Goal: Information Seeking & Learning: Learn about a topic

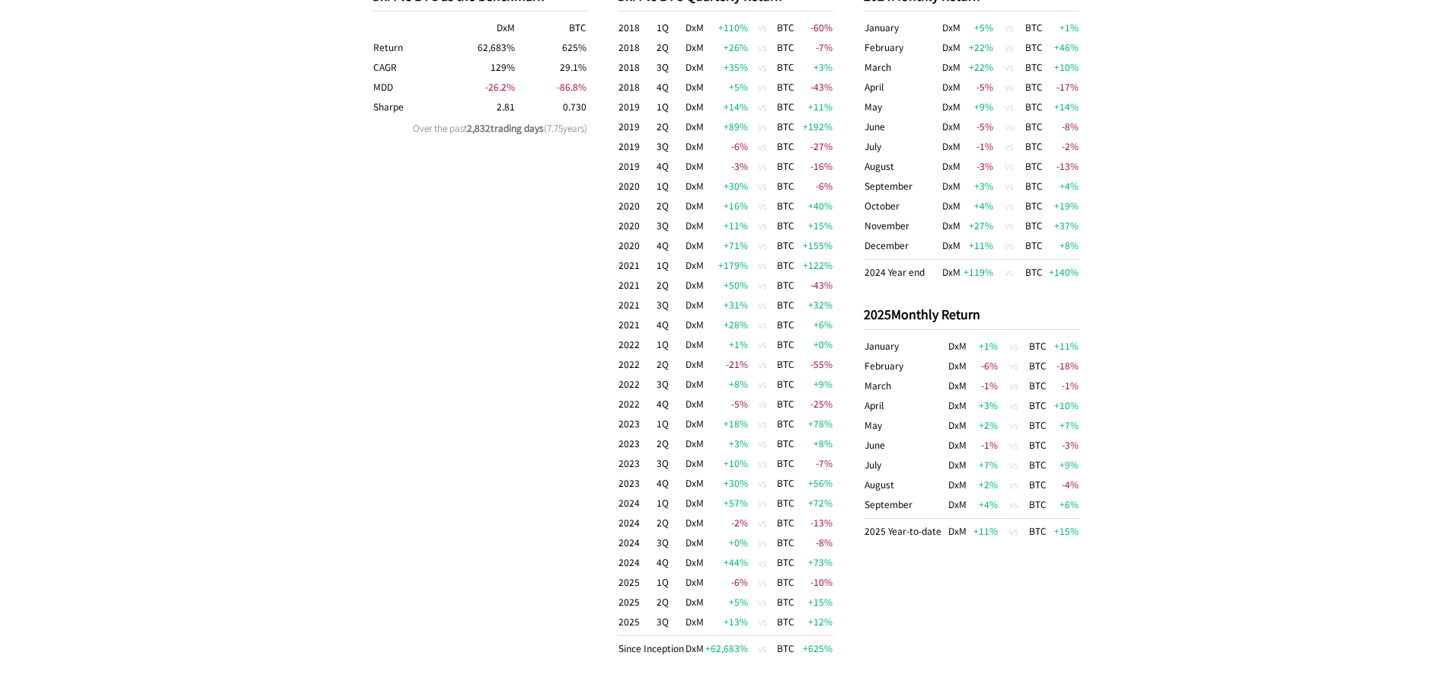
scroll to position [1063, 0]
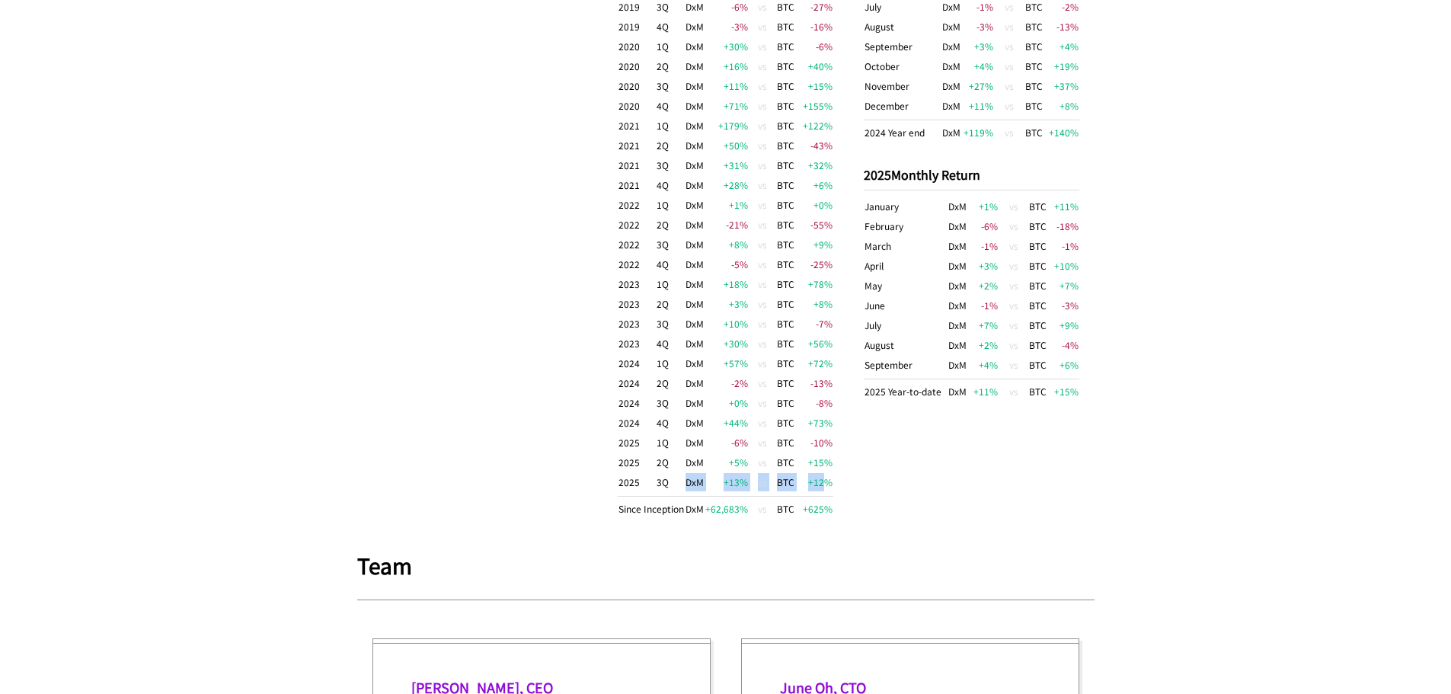
drag, startPoint x: 681, startPoint y: 481, endPoint x: 828, endPoint y: 484, distance: 147.1
click at [827, 484] on tr "2025 3Q DxM +13 % vs BTC +12 %" at bounding box center [726, 484] width 216 height 24
click at [828, 484] on td "+12 %" at bounding box center [814, 484] width 38 height 24
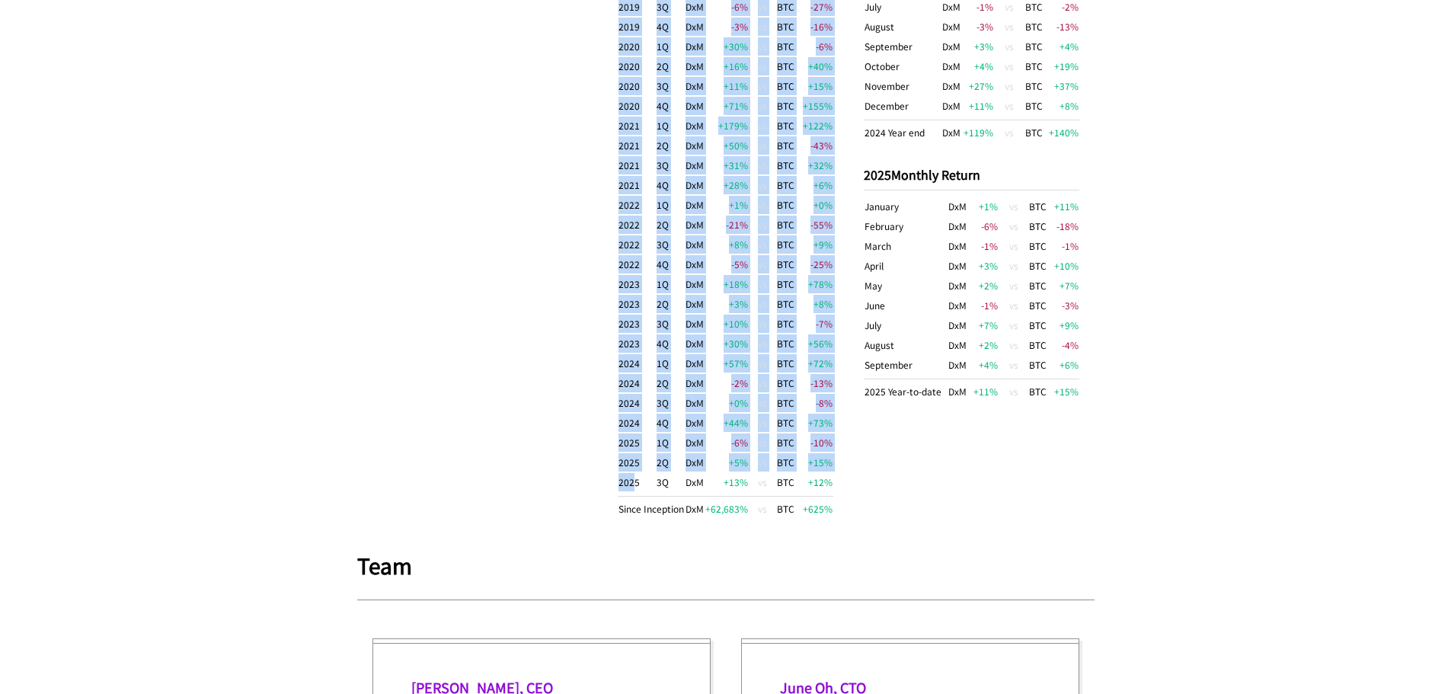
drag, startPoint x: 844, startPoint y: 481, endPoint x: 629, endPoint y: 492, distance: 215.1
click at [629, 492] on div "DxM vs BTC as the benchmark DxM BTC Return 62,683 % 625 % CAGR 129 % 29.1 % MDD…" at bounding box center [725, 182] width 737 height 733
click at [629, 492] on td "2025" at bounding box center [637, 484] width 38 height 24
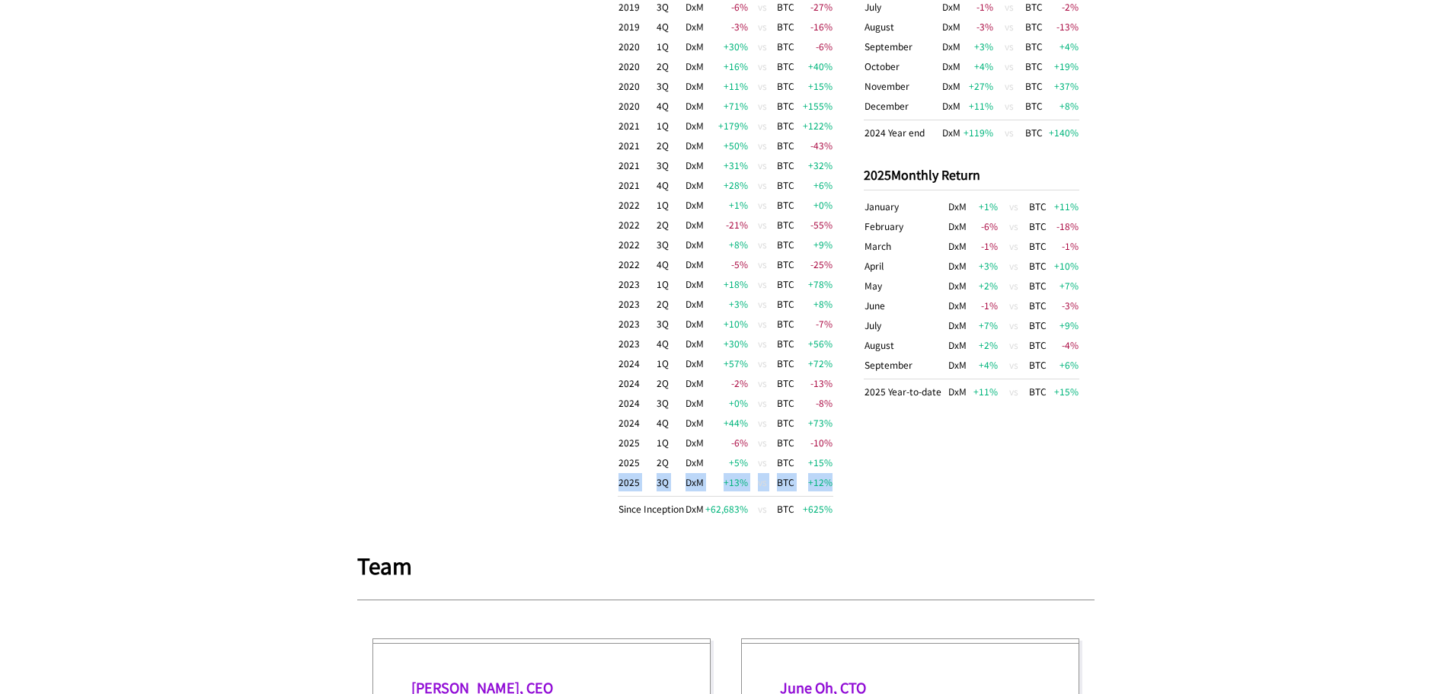
drag, startPoint x: 620, startPoint y: 484, endPoint x: 836, endPoint y: 484, distance: 215.6
click at [836, 484] on div "DxM vs BTC as the benchmark DxM BTC Return 62,683 % 625 % CAGR 129 % 29.1 % MDD…" at bounding box center [725, 182] width 737 height 733
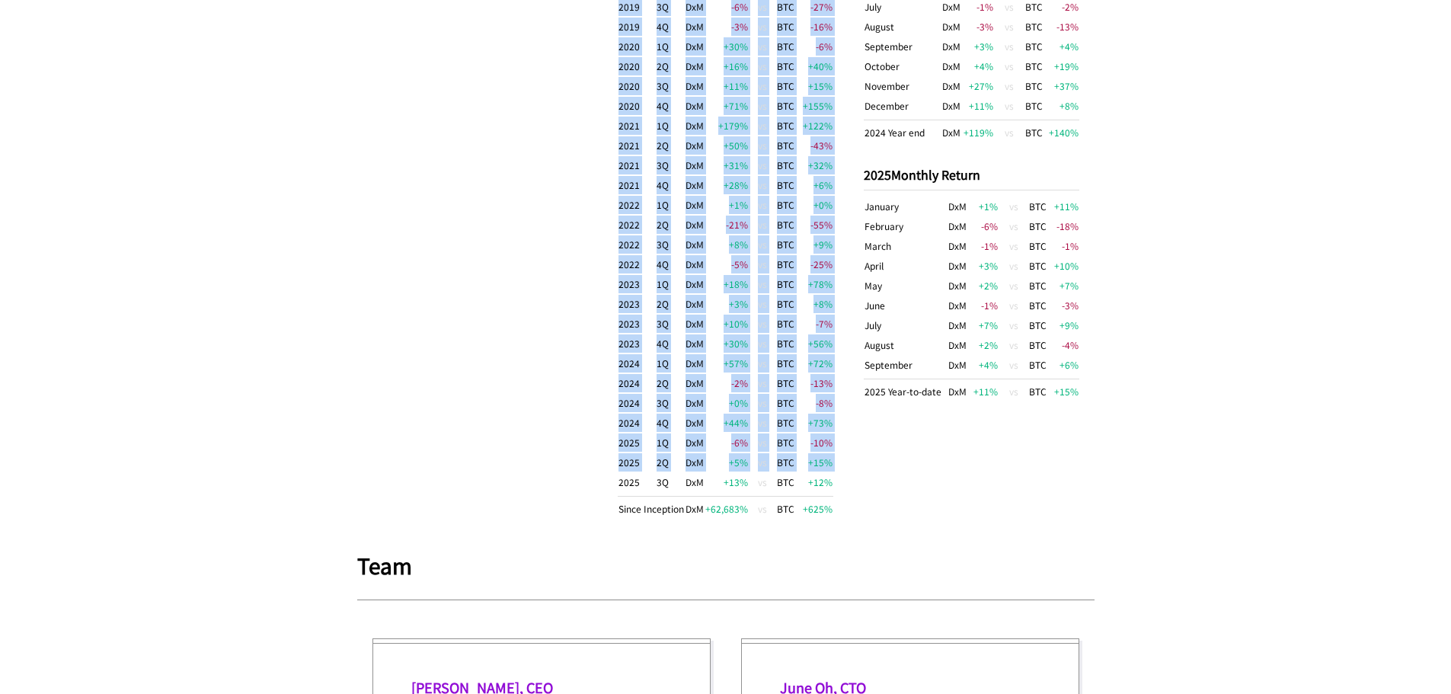
click at [836, 484] on div "DxM vs BTC as the benchmark DxM BTC Return 62,683 % 625 % CAGR 129 % 29.1 % MDD…" at bounding box center [725, 182] width 737 height 733
drag, startPoint x: 835, startPoint y: 482, endPoint x: 705, endPoint y: 486, distance: 130.3
click at [705, 486] on div "DxM vs BTC as the benchmark DxM BTC Return 62,683 % 625 % CAGR 129 % 29.1 % MDD…" at bounding box center [725, 182] width 737 height 733
click at [705, 486] on td "+13 %" at bounding box center [727, 484] width 44 height 24
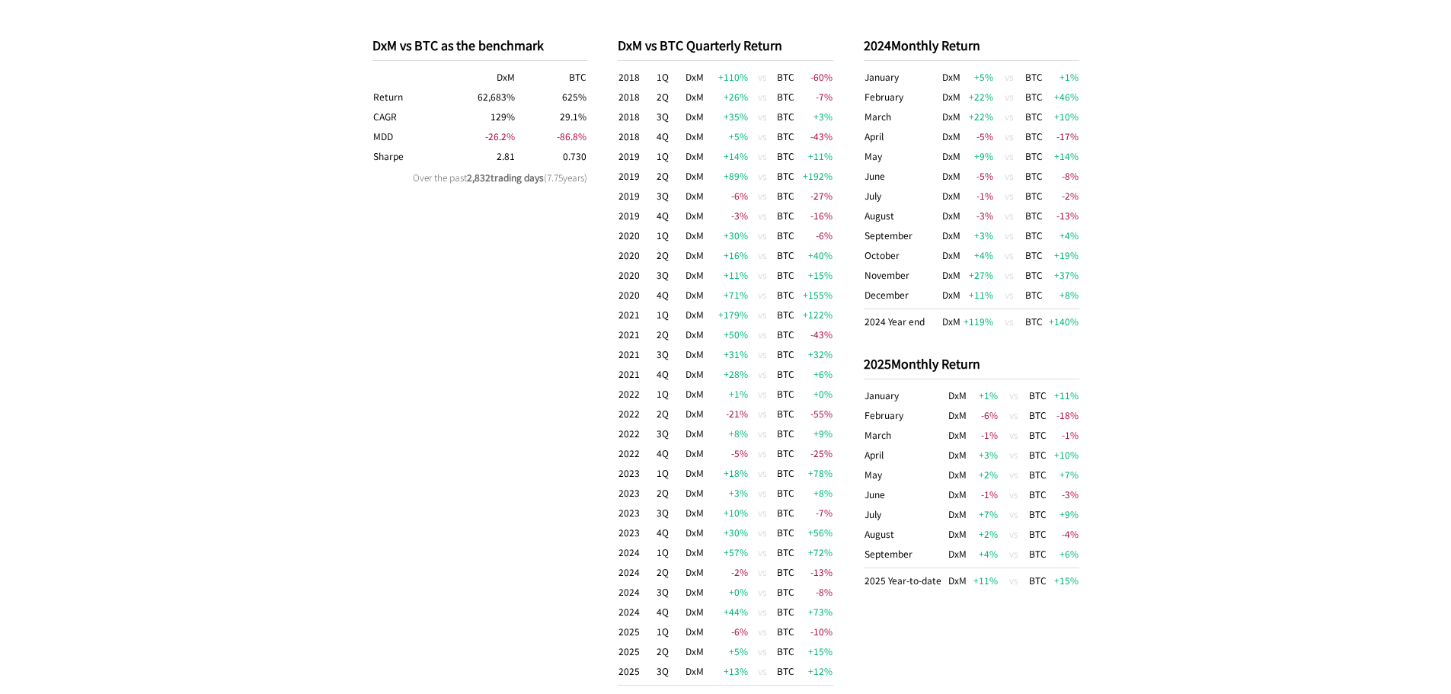
scroll to position [910, 0]
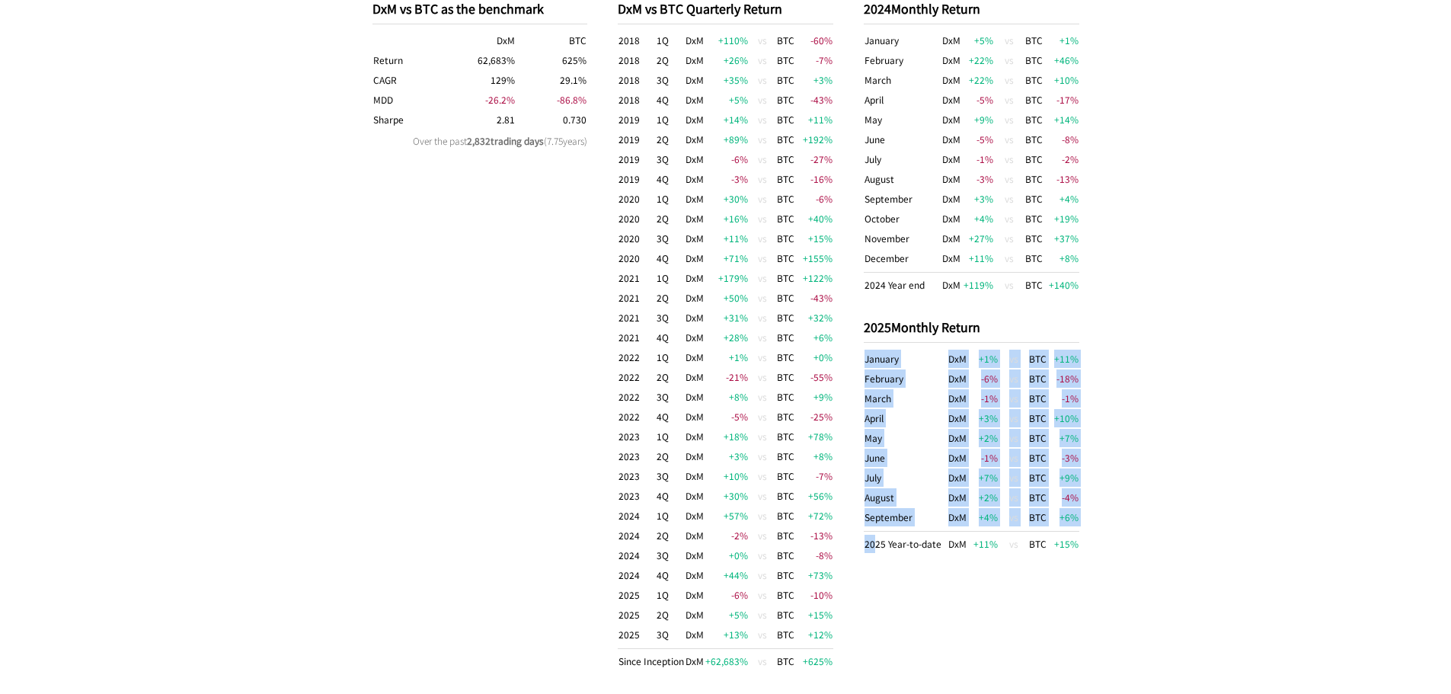
drag, startPoint x: 1085, startPoint y: 545, endPoint x: 874, endPoint y: 549, distance: 211.1
click at [874, 549] on div "DxM vs BTC as the benchmark DxM BTC Return 62,683 % 625 % CAGR 129 % 29.1 % MDD…" at bounding box center [725, 335] width 737 height 733
click at [874, 548] on td "2025 Year-to-date" at bounding box center [906, 543] width 84 height 23
drag, startPoint x: 862, startPoint y: 547, endPoint x: 1069, endPoint y: 552, distance: 207.3
click at [1069, 552] on div "DxM vs BTC as the benchmark DxM BTC Return 62,683 % 625 % CAGR 129 % 29.1 % MDD…" at bounding box center [725, 335] width 737 height 733
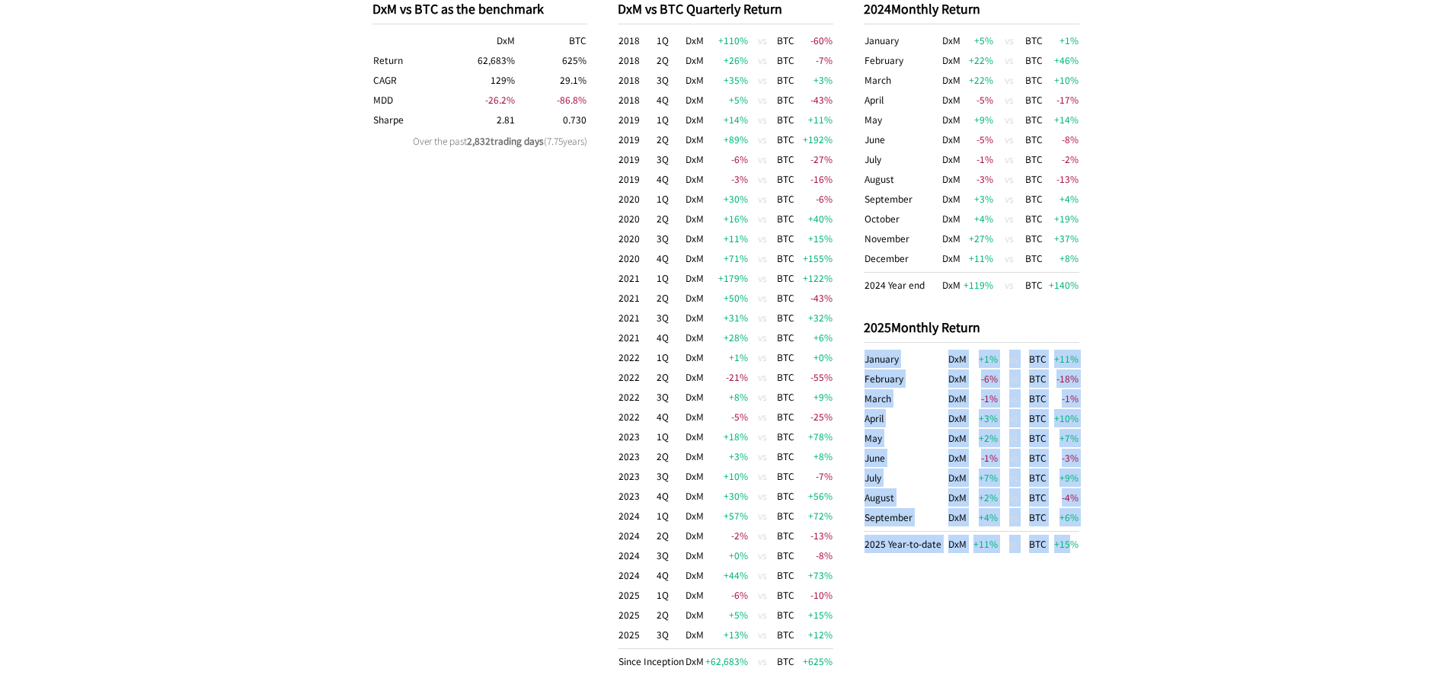
click at [1069, 552] on td "+15 %" at bounding box center [1064, 543] width 30 height 23
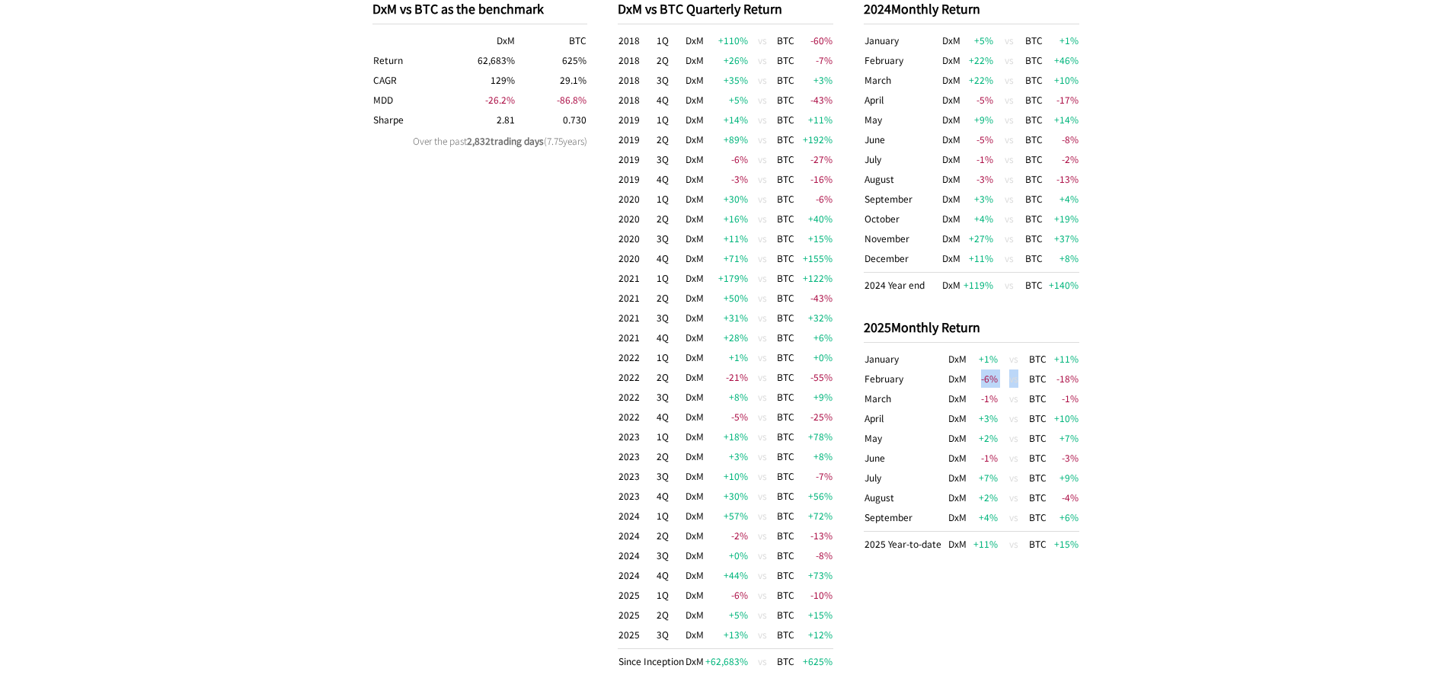
drag, startPoint x: 969, startPoint y: 378, endPoint x: 1025, endPoint y: 380, distance: 56.4
click at [1025, 380] on tr "February DxM -6 % vs BTC -18 %" at bounding box center [972, 379] width 216 height 20
drag, startPoint x: 1045, startPoint y: 379, endPoint x: 1069, endPoint y: 378, distance: 23.6
click at [1067, 378] on tr "February DxM -6 % vs BTC -18 %" at bounding box center [972, 379] width 216 height 20
click at [1073, 379] on td "-18 %" at bounding box center [1064, 379] width 30 height 20
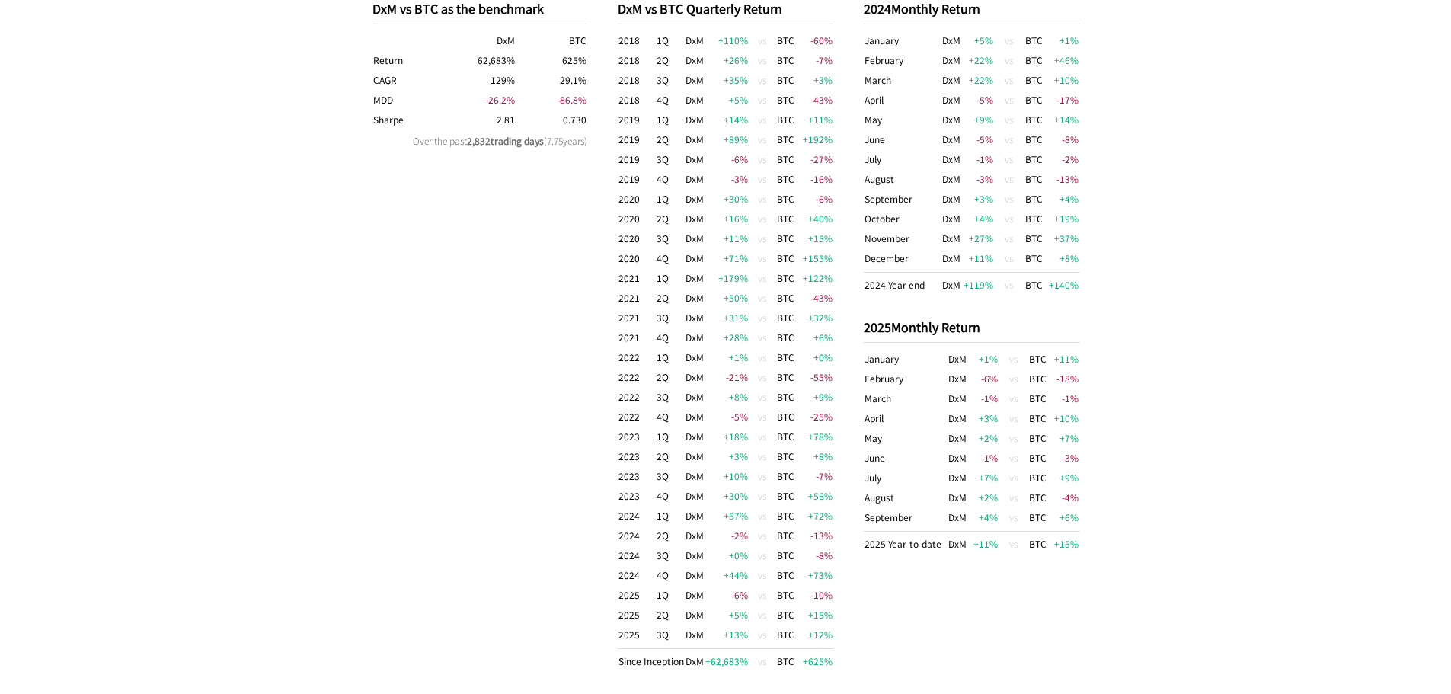
drag, startPoint x: 974, startPoint y: 398, endPoint x: 1022, endPoint y: 400, distance: 48.8
click at [997, 399] on td "-1 %" at bounding box center [983, 399] width 30 height 20
drag, startPoint x: 1059, startPoint y: 400, endPoint x: 1084, endPoint y: 398, distance: 25.2
click at [1084, 398] on div "DxM vs BTC as the benchmark DxM BTC Return 62,683 % 625 % CAGR 129 % 29.1 % MDD…" at bounding box center [725, 335] width 737 height 733
click at [1070, 401] on td "-1 %" at bounding box center [1064, 399] width 30 height 20
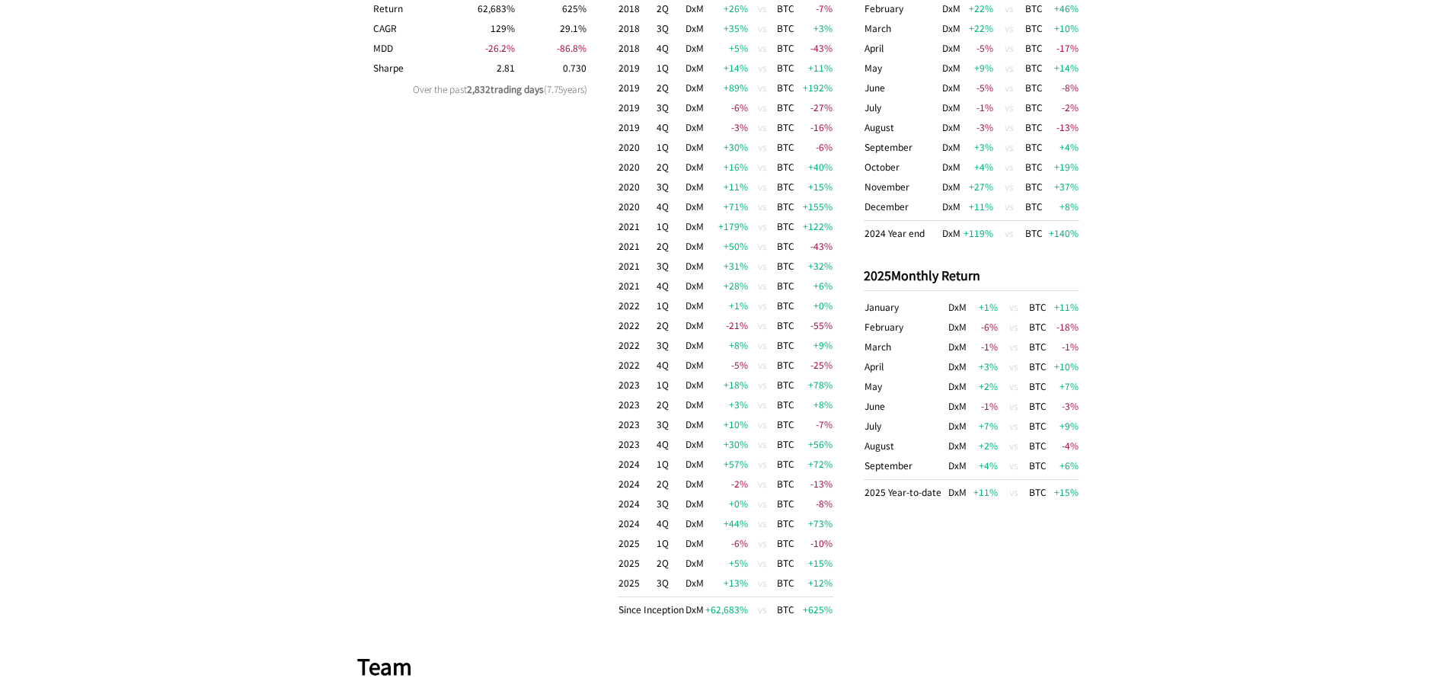
scroll to position [758, 0]
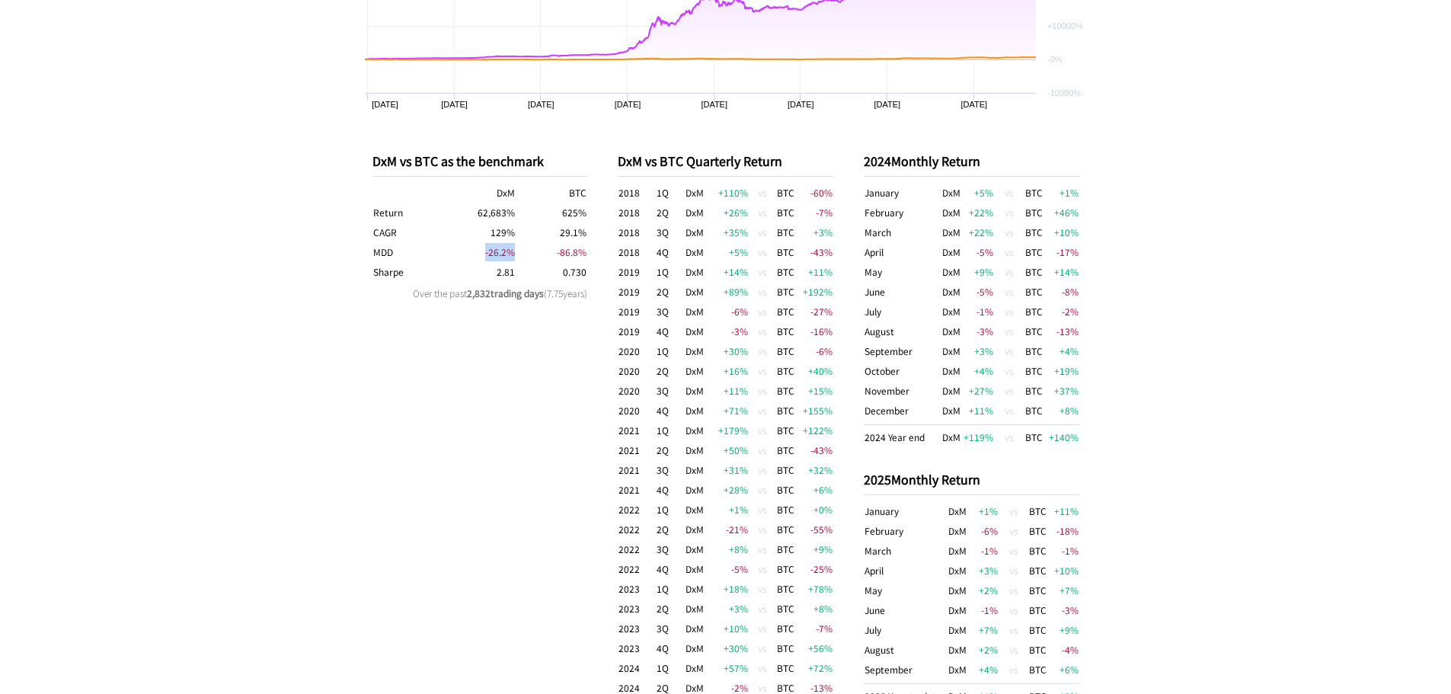
drag, startPoint x: 475, startPoint y: 249, endPoint x: 521, endPoint y: 252, distance: 46.6
click at [521, 252] on tr "MDD -26.2 % -86.8 %" at bounding box center [481, 252] width 216 height 20
click at [521, 252] on td "-86.8 %" at bounding box center [552, 252] width 72 height 20
drag, startPoint x: 515, startPoint y: 251, endPoint x: 479, endPoint y: 251, distance: 35.8
click at [479, 251] on tr "MDD -26.2 % -86.8 %" at bounding box center [481, 252] width 216 height 20
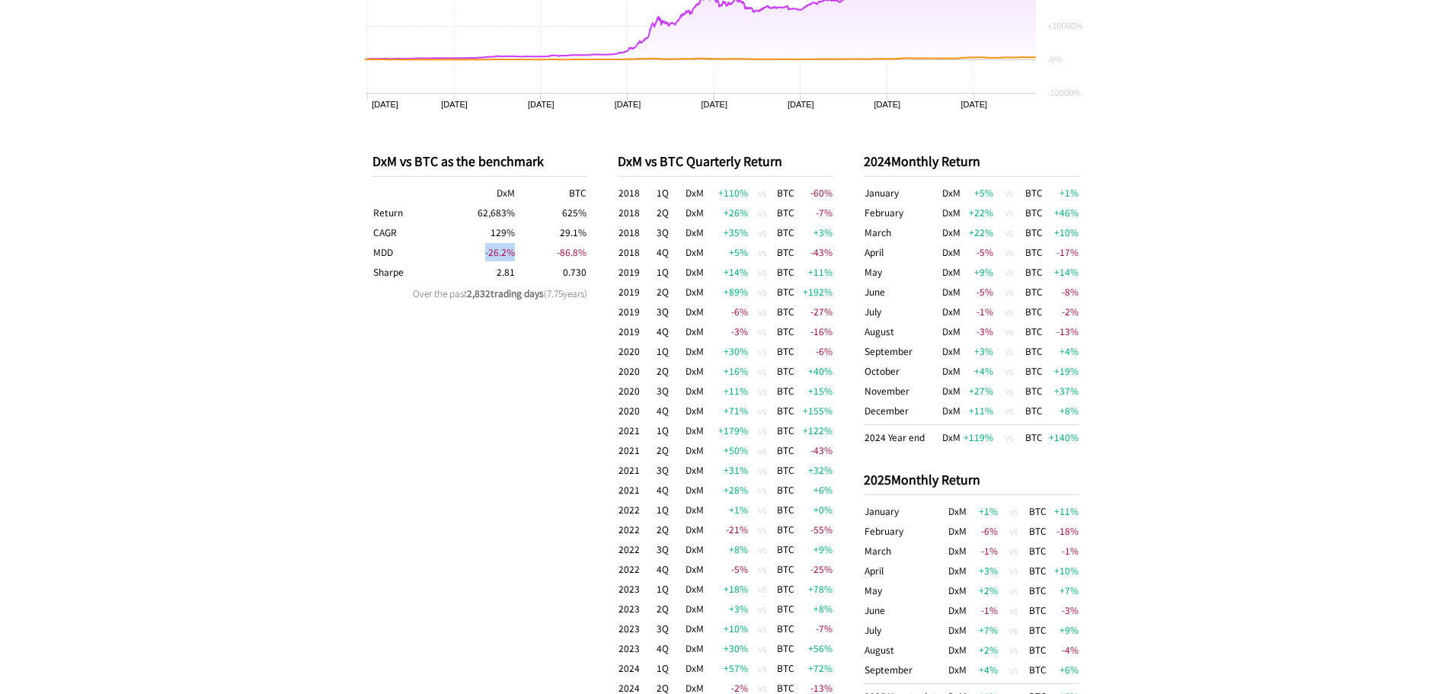
click at [479, 251] on td "-26.2 %" at bounding box center [480, 252] width 72 height 20
drag, startPoint x: 546, startPoint y: 253, endPoint x: 594, endPoint y: 254, distance: 48.0
click at [594, 254] on div "DxM vs BTC as the benchmark DxM BTC Return 62,683 % 625 % CAGR 129 % 29.1 % MDD…" at bounding box center [725, 487] width 737 height 733
drag, startPoint x: 490, startPoint y: 273, endPoint x: 512, endPoint y: 272, distance: 22.1
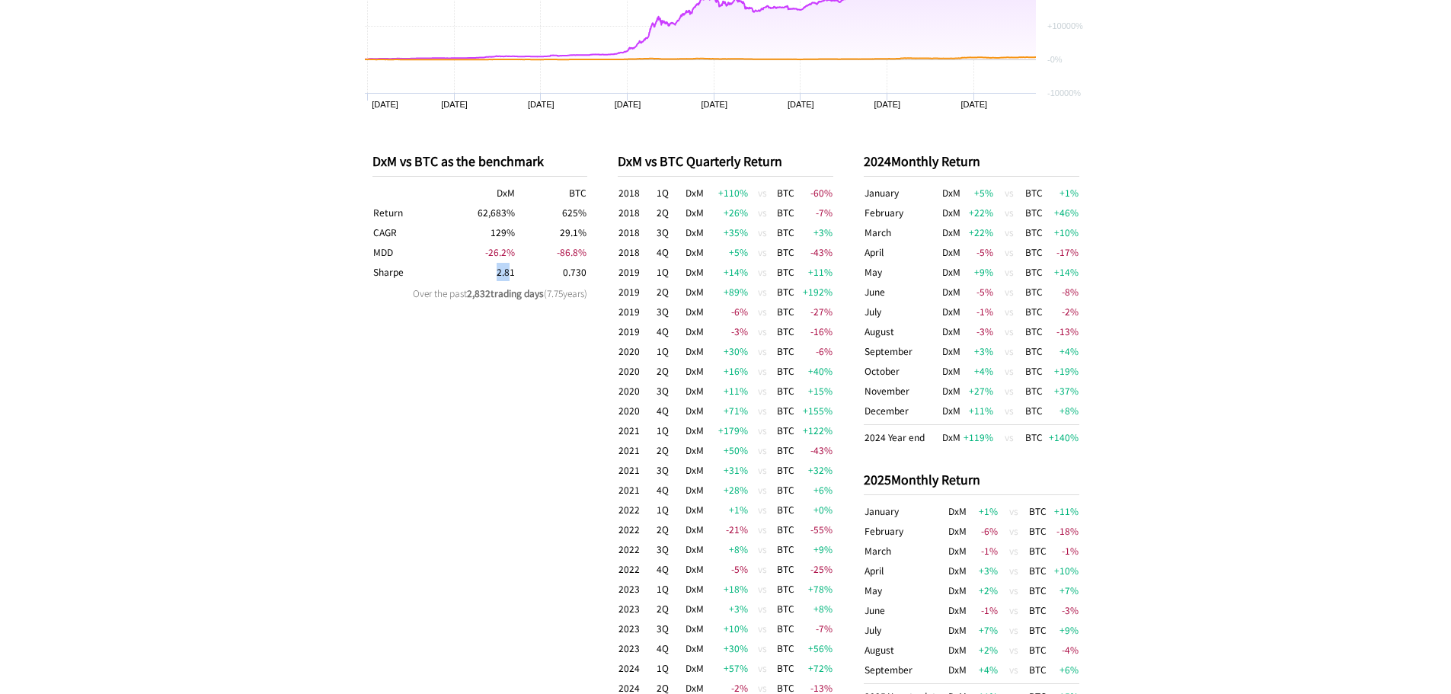
click at [512, 272] on td "2.81" at bounding box center [480, 272] width 72 height 20
drag, startPoint x: 516, startPoint y: 274, endPoint x: 498, endPoint y: 272, distance: 17.6
click at [498, 272] on tr "[PERSON_NAME] 2.81 0.730" at bounding box center [481, 272] width 216 height 20
click at [498, 272] on td "2.81" at bounding box center [480, 272] width 72 height 20
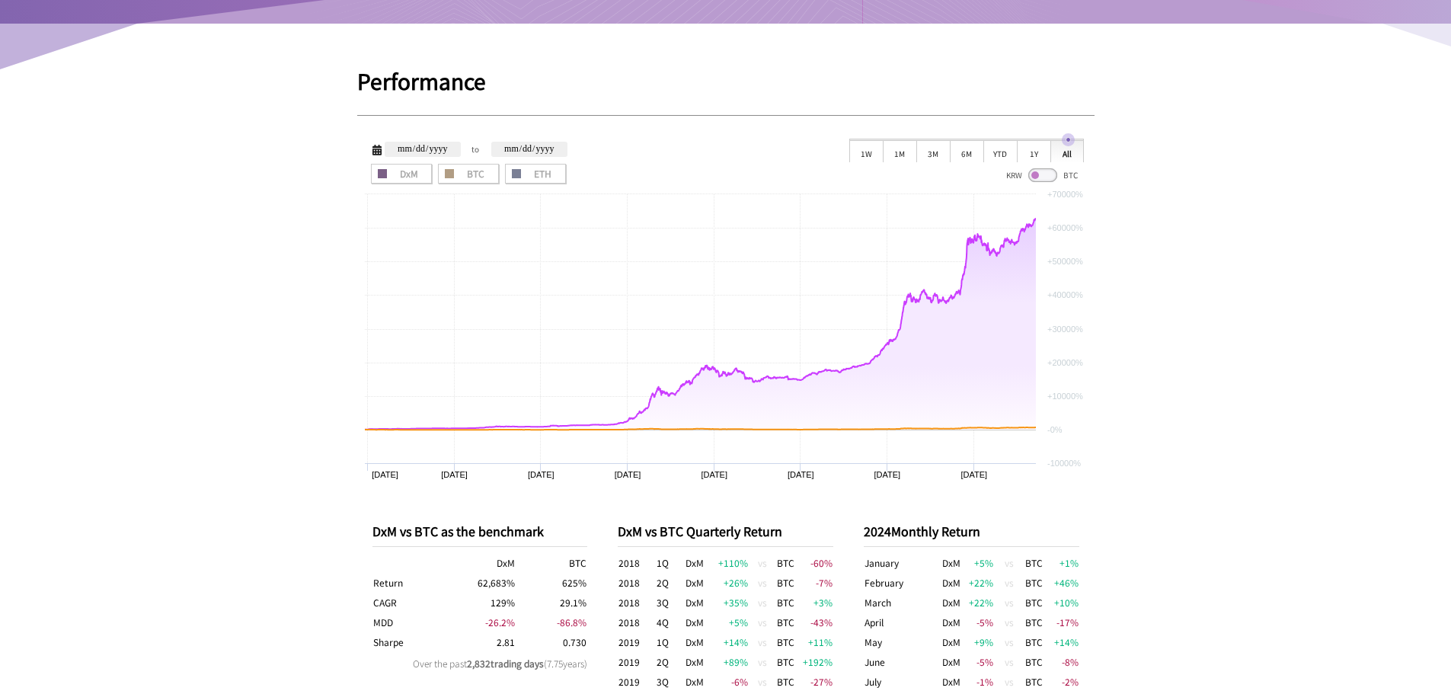
scroll to position [301, 0]
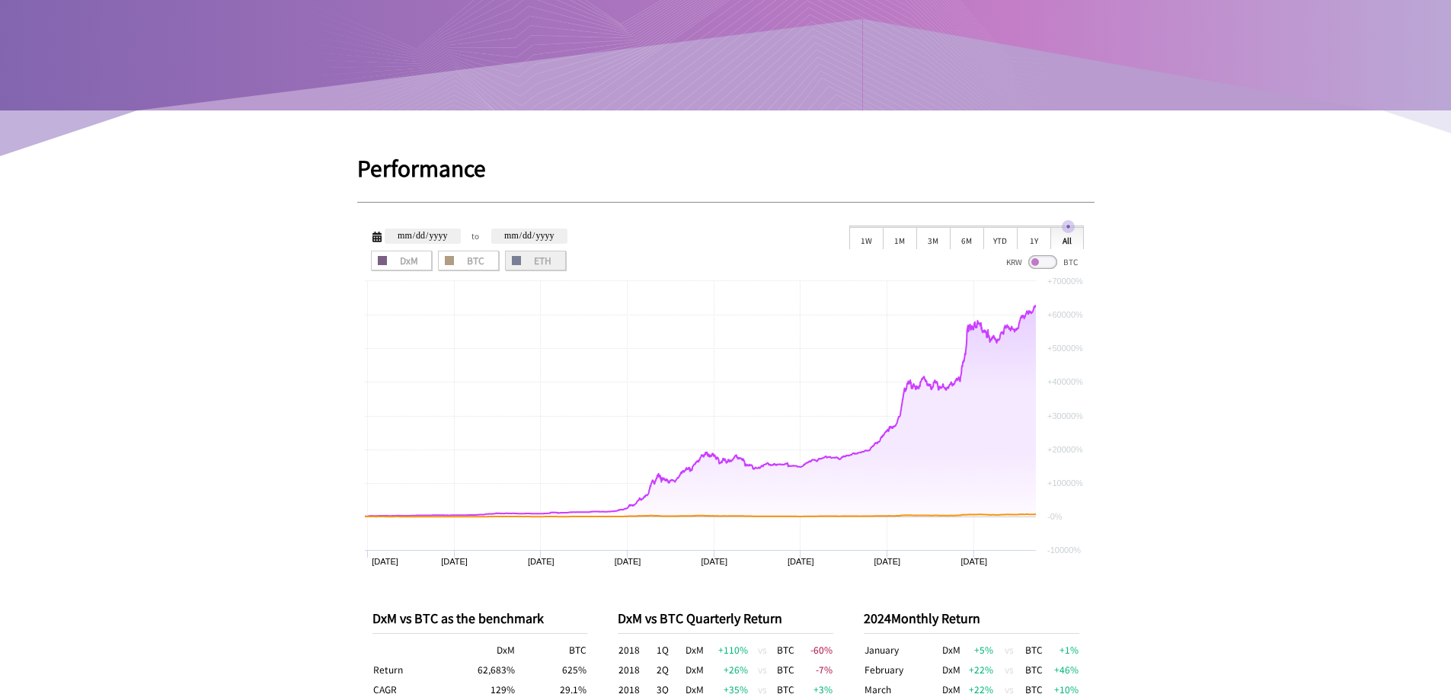
click at [533, 259] on span "ETH" at bounding box center [535, 260] width 50 height 9
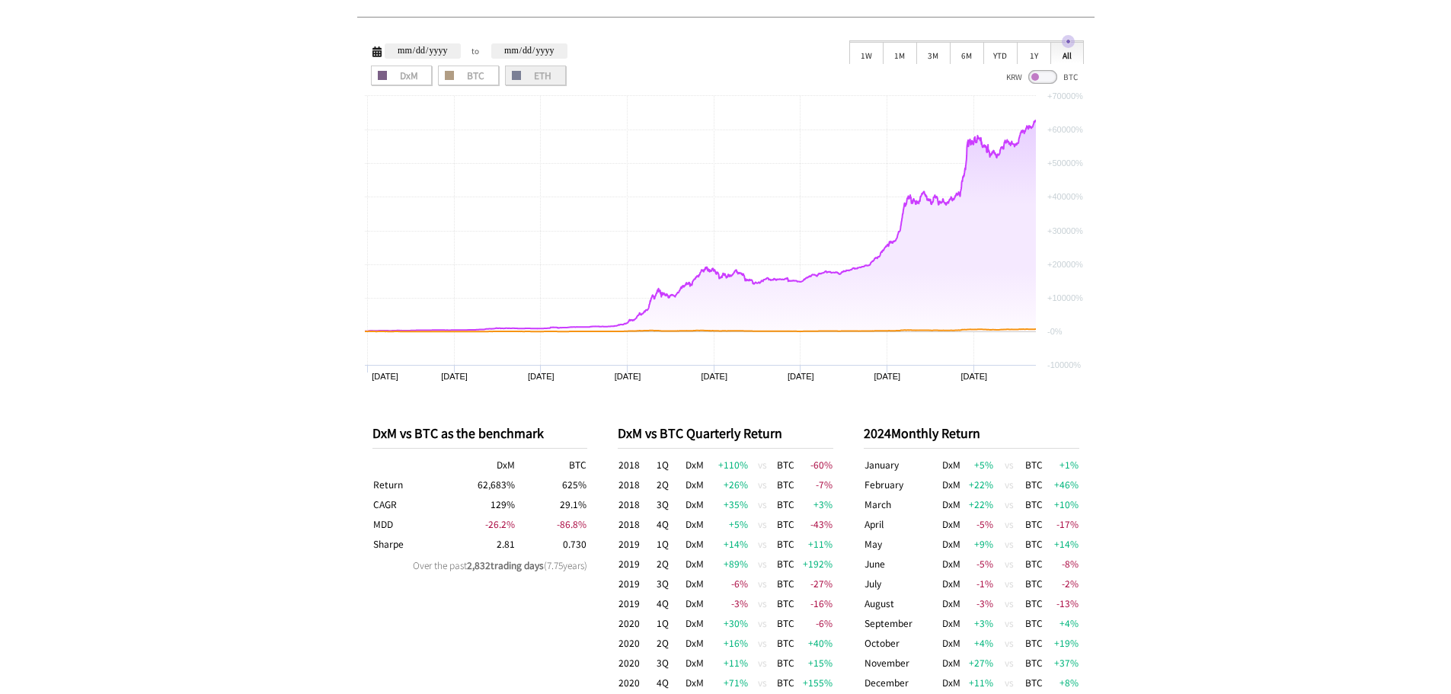
scroll to position [457, 0]
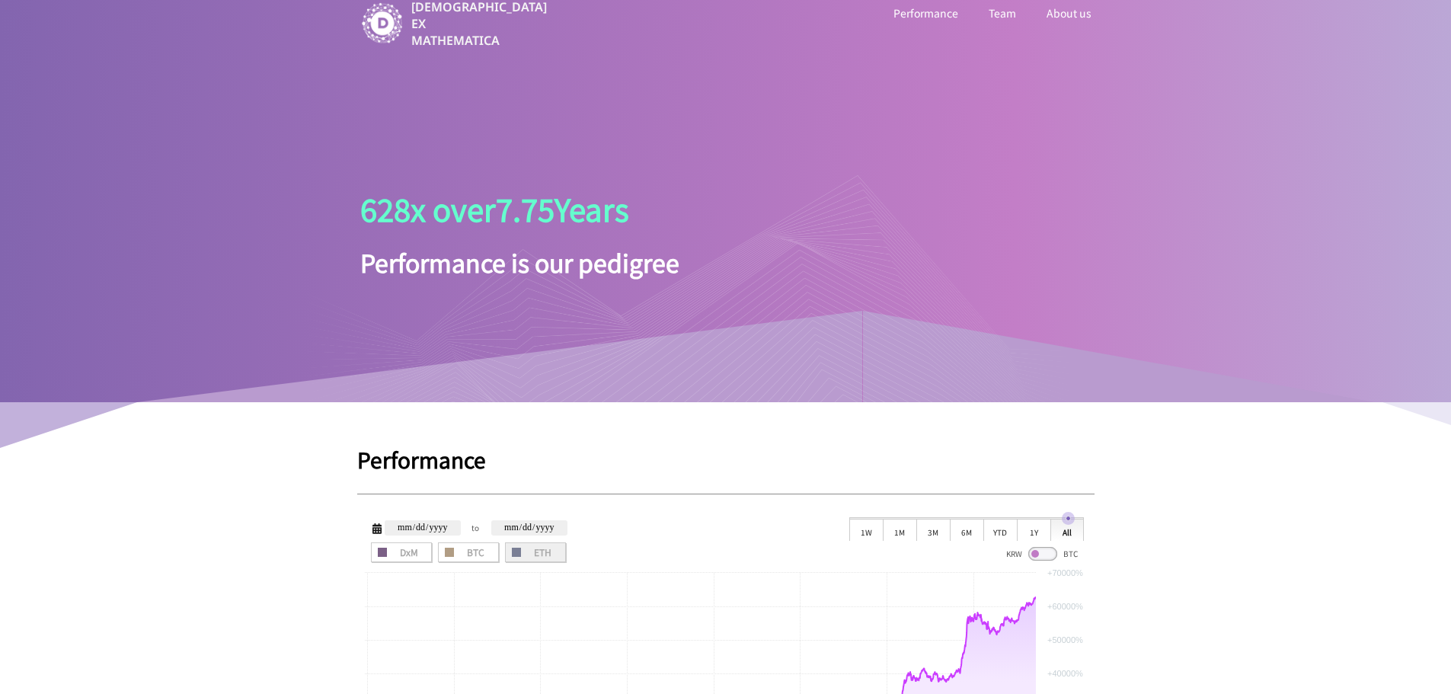
scroll to position [0, 0]
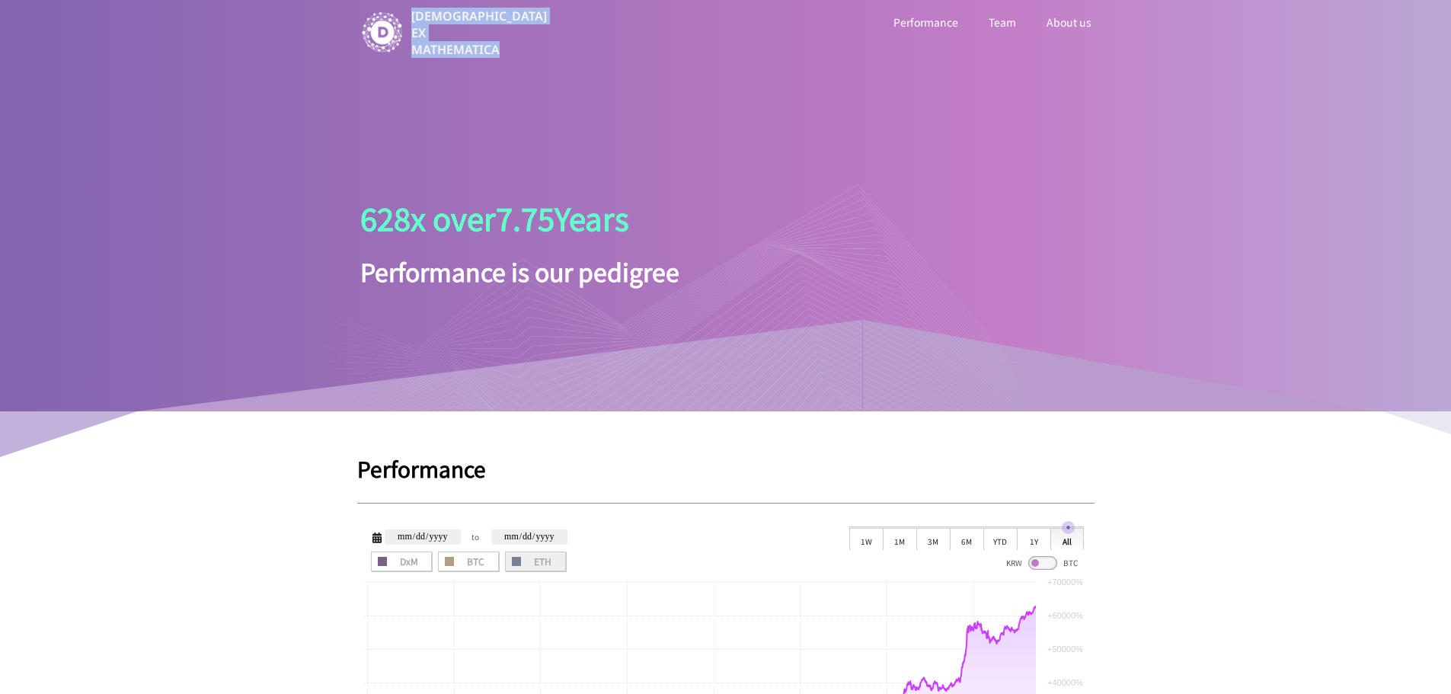
drag, startPoint x: 414, startPoint y: 14, endPoint x: 611, endPoint y: 61, distance: 202.0
click at [611, 61] on div "[DEMOGRAPHIC_DATA] EX MATHEMATICA Performance Team About us 628 x over 7.75 Yea…" at bounding box center [725, 205] width 1451 height 411
click at [612, 62] on div "[DEMOGRAPHIC_DATA] EX MATHEMATICA Performance Team About us 628 x over 7.75 Yea…" at bounding box center [725, 205] width 1451 height 411
click at [541, 45] on div "[DEMOGRAPHIC_DATA] EX MATHEMATICA" at bounding box center [459, 33] width 229 height 50
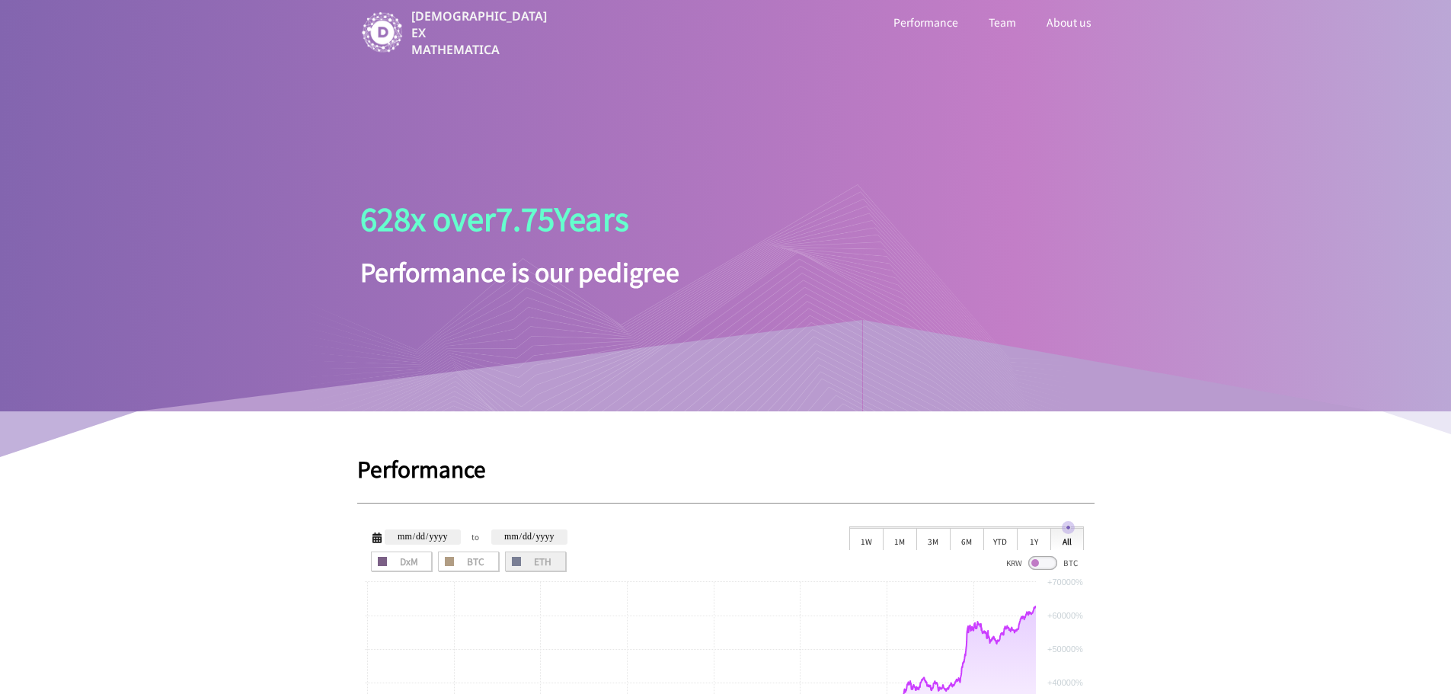
click at [523, 48] on div "[DEMOGRAPHIC_DATA] EX MATHEMATICA" at bounding box center [459, 33] width 229 height 50
click at [494, 37] on p "[DEMOGRAPHIC_DATA] EX MATHEMATICA" at bounding box center [480, 33] width 139 height 50
click at [496, 35] on p "[DEMOGRAPHIC_DATA] EX MATHEMATICA" at bounding box center [480, 33] width 139 height 50
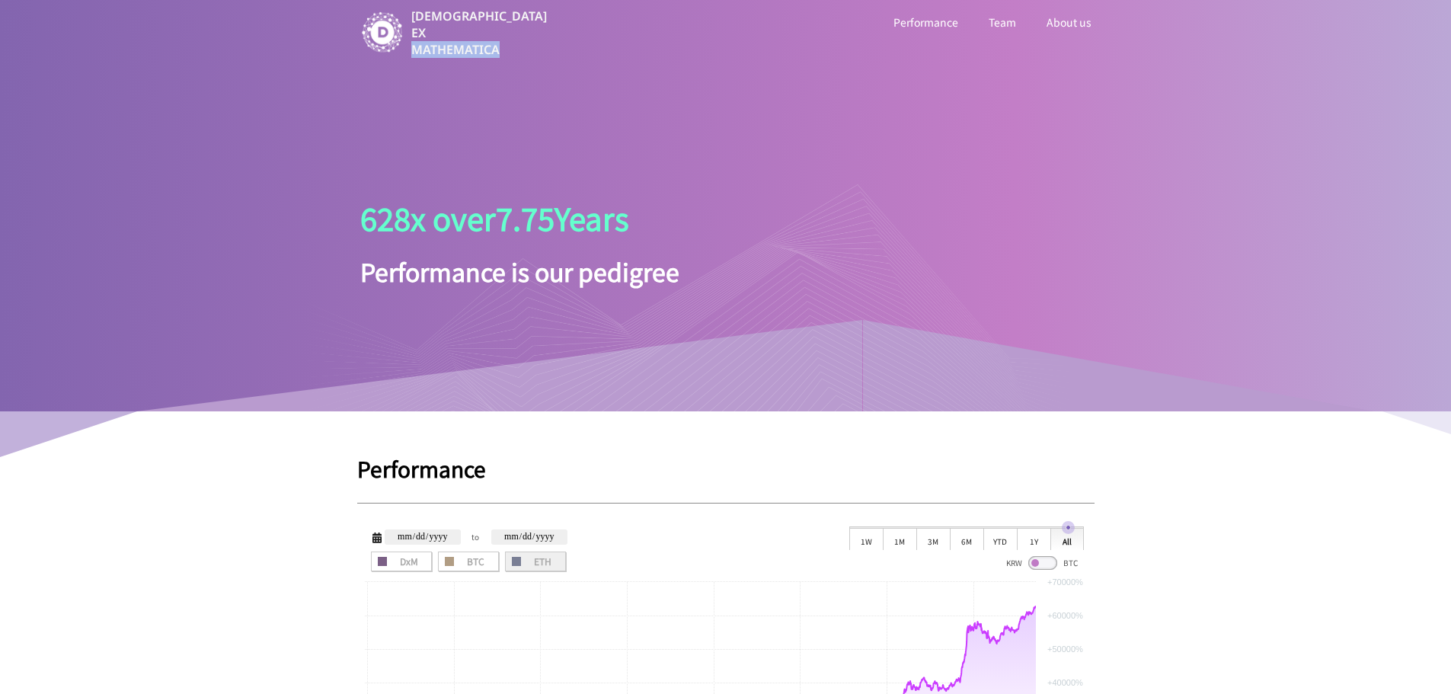
click at [497, 47] on p "[DEMOGRAPHIC_DATA] EX MATHEMATICA" at bounding box center [480, 33] width 139 height 50
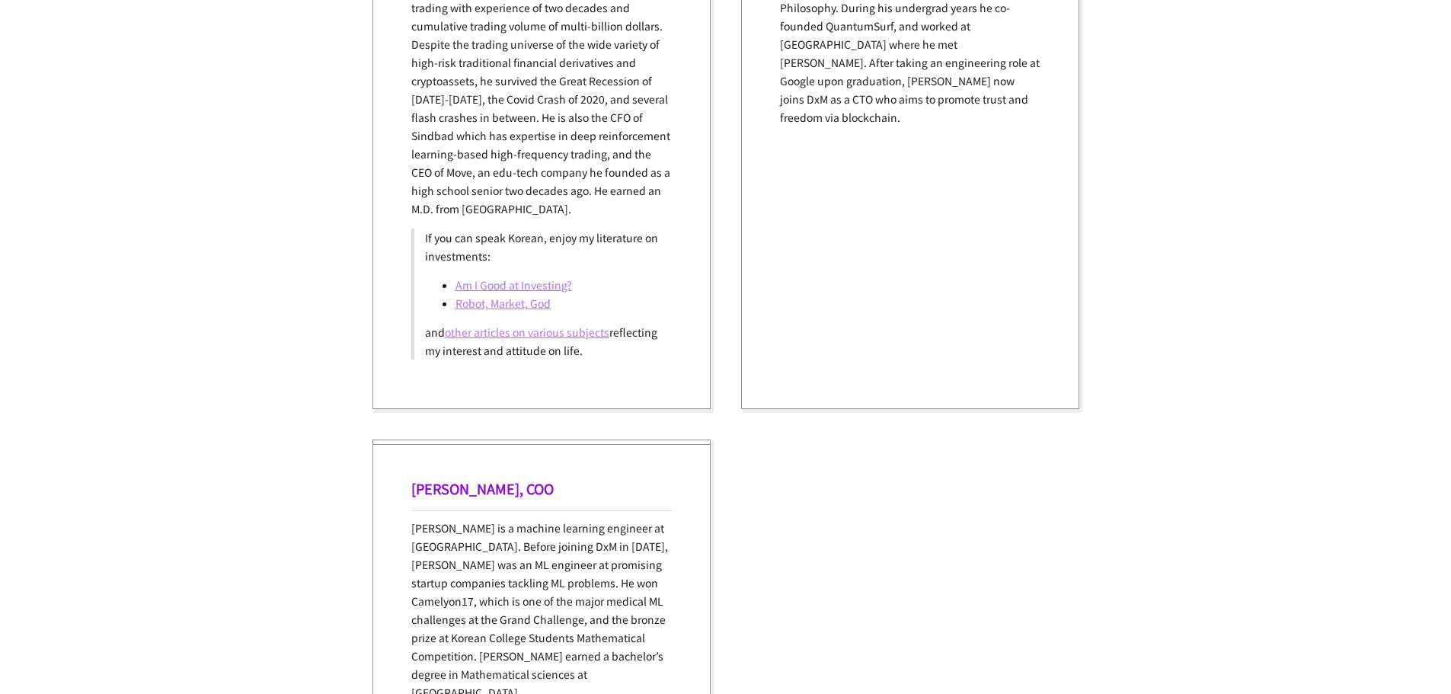
scroll to position [1828, 0]
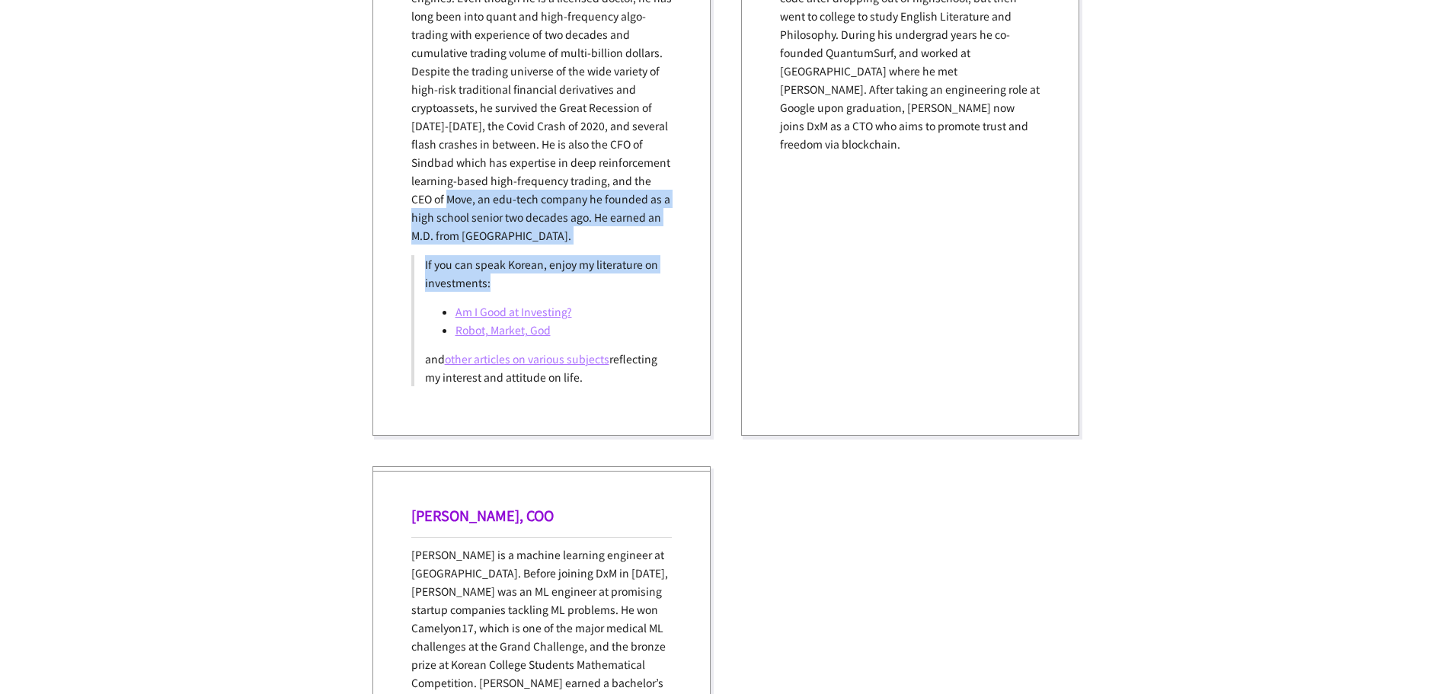
drag, startPoint x: 494, startPoint y: 283, endPoint x: 446, endPoint y: 170, distance: 122.5
click at [449, 179] on div "[PERSON_NAME] is the CEO of DxM. He designs the algorithm and neural network of…" at bounding box center [541, 169] width 261 height 434
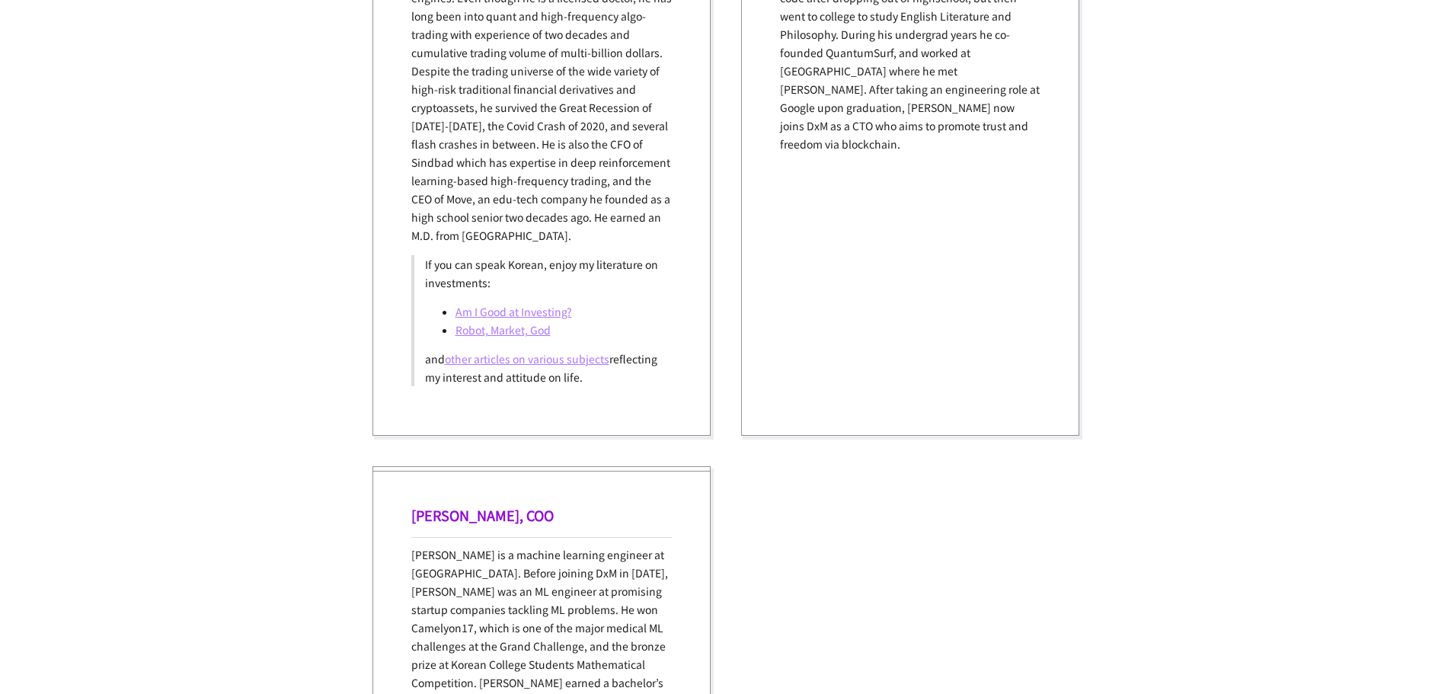
click at [446, 170] on p "[PERSON_NAME] is the CEO of DxM. He designs the algorithm and neural network of…" at bounding box center [541, 98] width 261 height 293
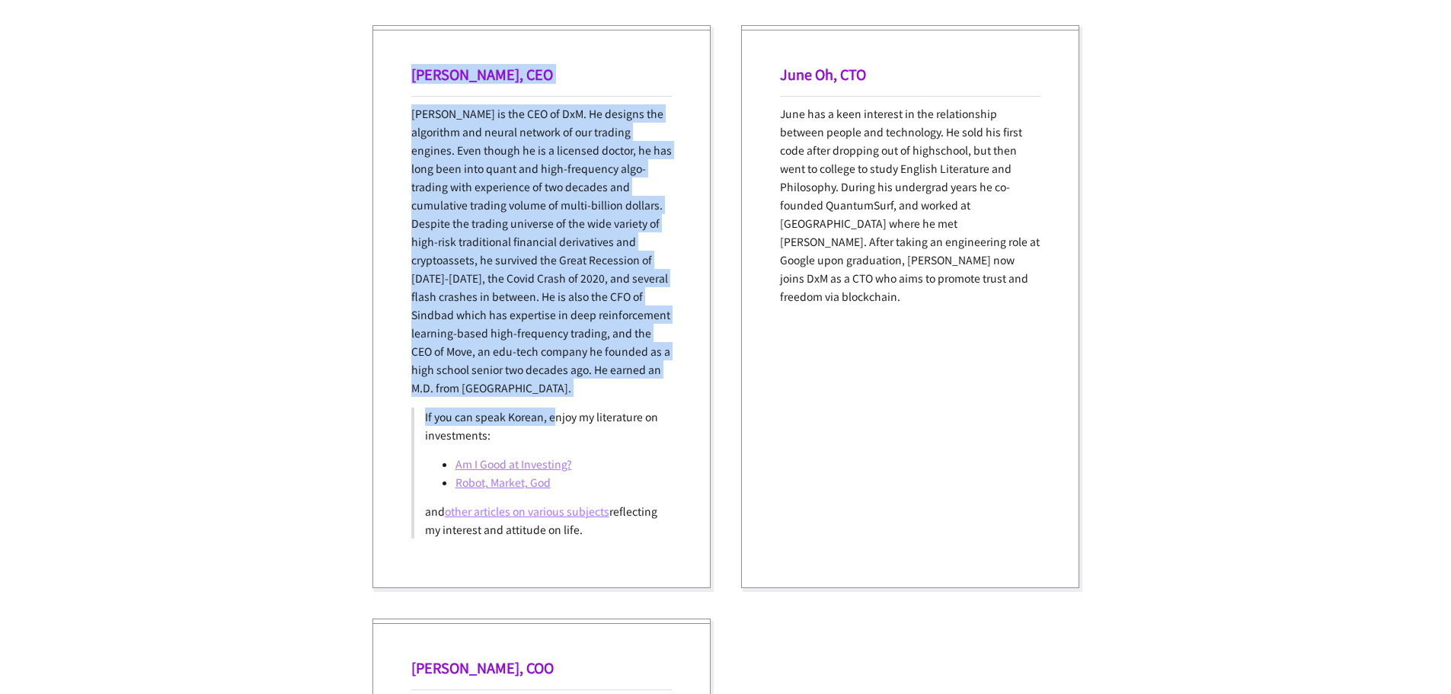
drag, startPoint x: 411, startPoint y: 82, endPoint x: 558, endPoint y: 417, distance: 366.0
click at [558, 417] on div "[PERSON_NAME], CEO [PERSON_NAME] is the CEO of DxM. He designs the algorithm an…" at bounding box center [542, 306] width 338 height 563
click at [558, 417] on p "If you can speak Korean, enjoy my literature on investments:" at bounding box center [543, 426] width 236 height 37
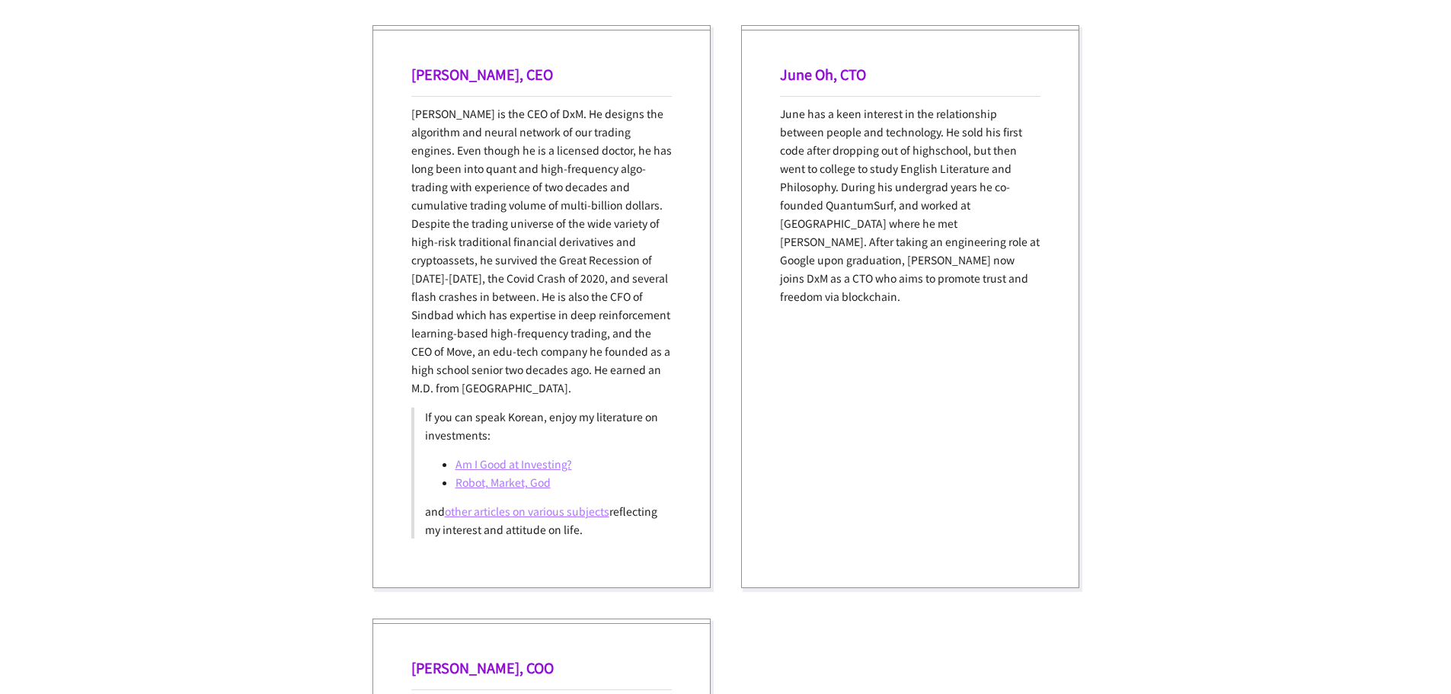
click at [443, 255] on p "[PERSON_NAME] is the CEO of DxM. He designs the algorithm and neural network of…" at bounding box center [541, 250] width 261 height 293
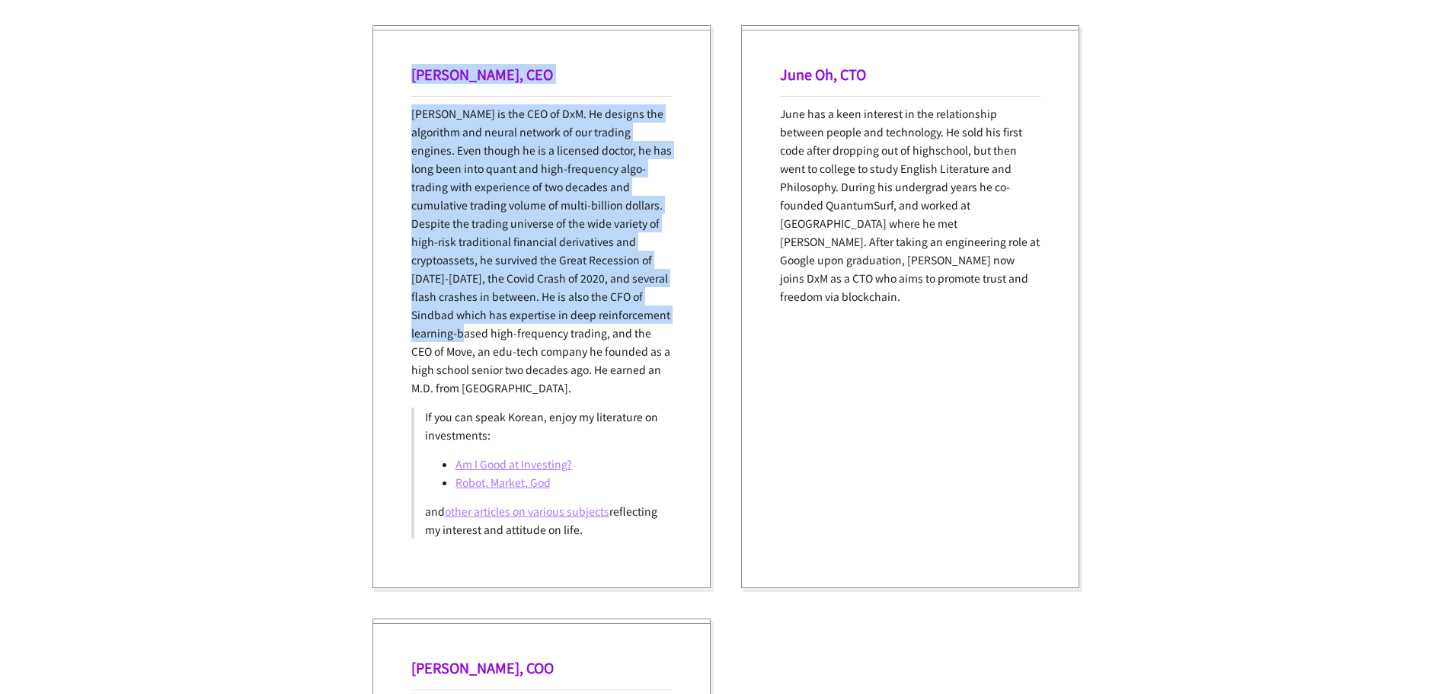
drag, startPoint x: 407, startPoint y: 78, endPoint x: 491, endPoint y: 342, distance: 277.3
click at [491, 341] on div "[PERSON_NAME], CEO [PERSON_NAME] is the CEO of DxM. He designs the algorithm an…" at bounding box center [542, 306] width 338 height 563
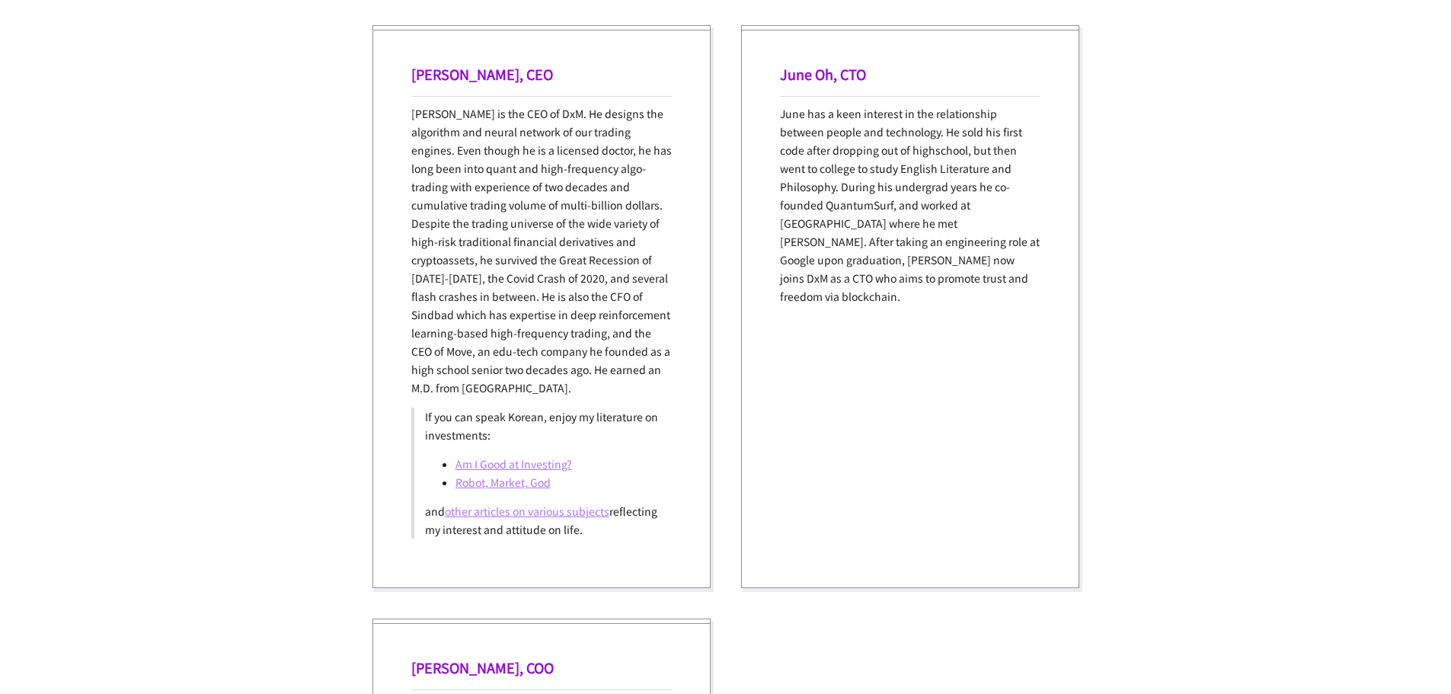
click at [491, 342] on p "[PERSON_NAME] is the CEO of DxM. He designs the algorithm and neural network of…" at bounding box center [541, 250] width 261 height 293
